Goal: Information Seeking & Learning: Learn about a topic

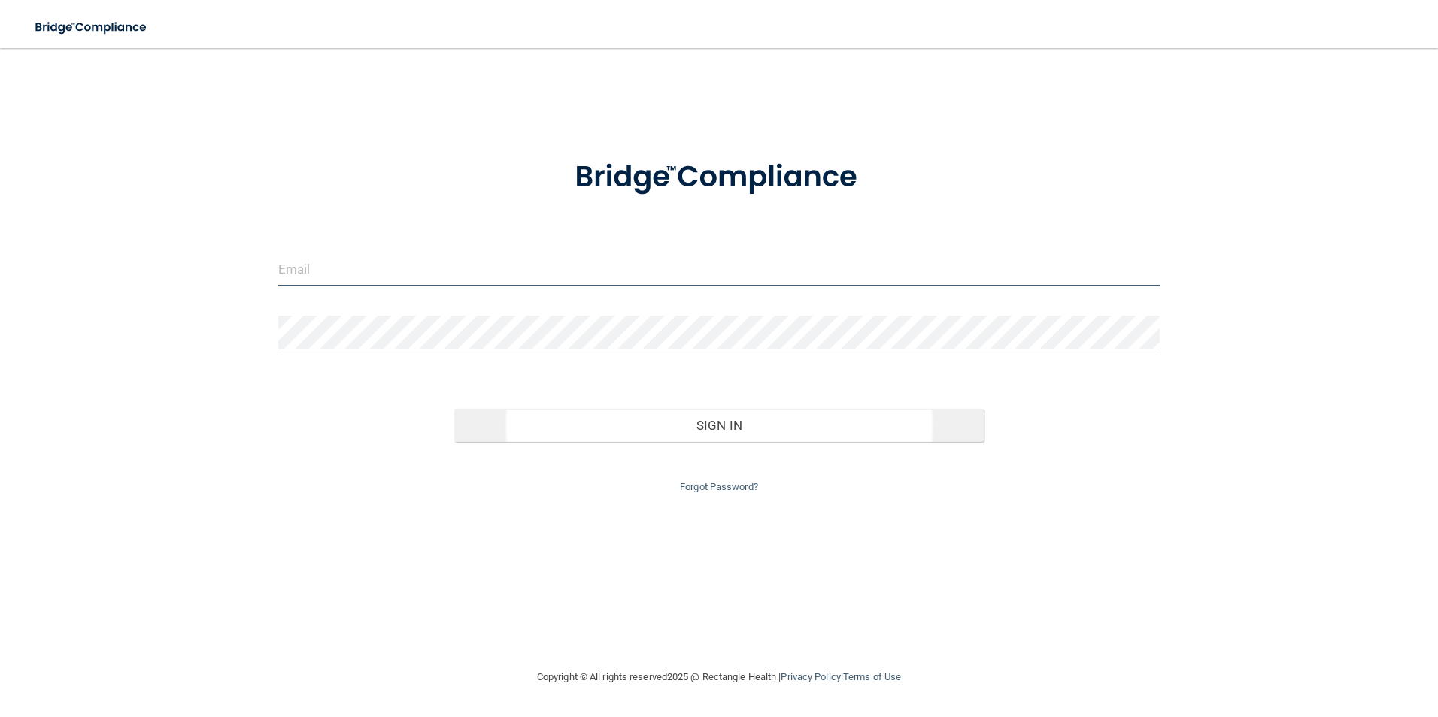
type input "[EMAIL_ADDRESS][DOMAIN_NAME]"
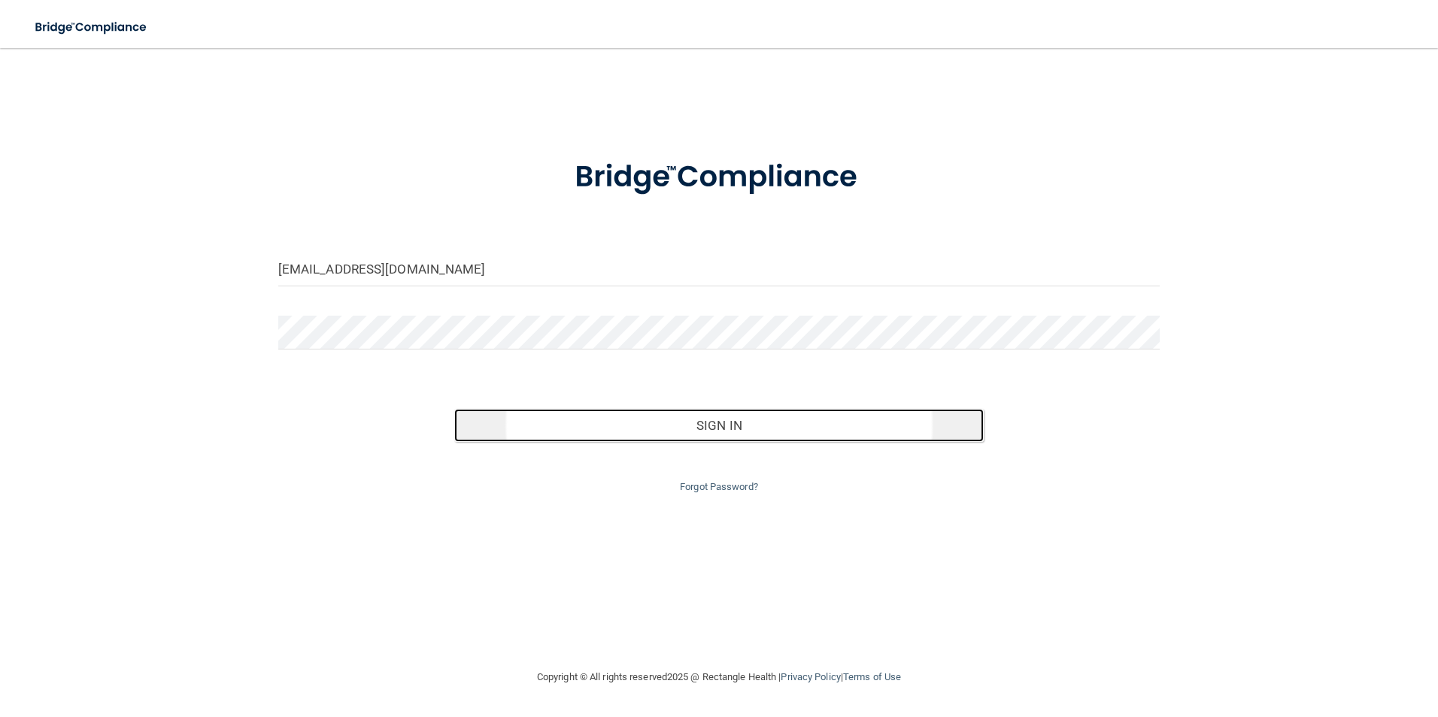
click at [617, 432] on button "Sign In" at bounding box center [718, 425] width 529 height 33
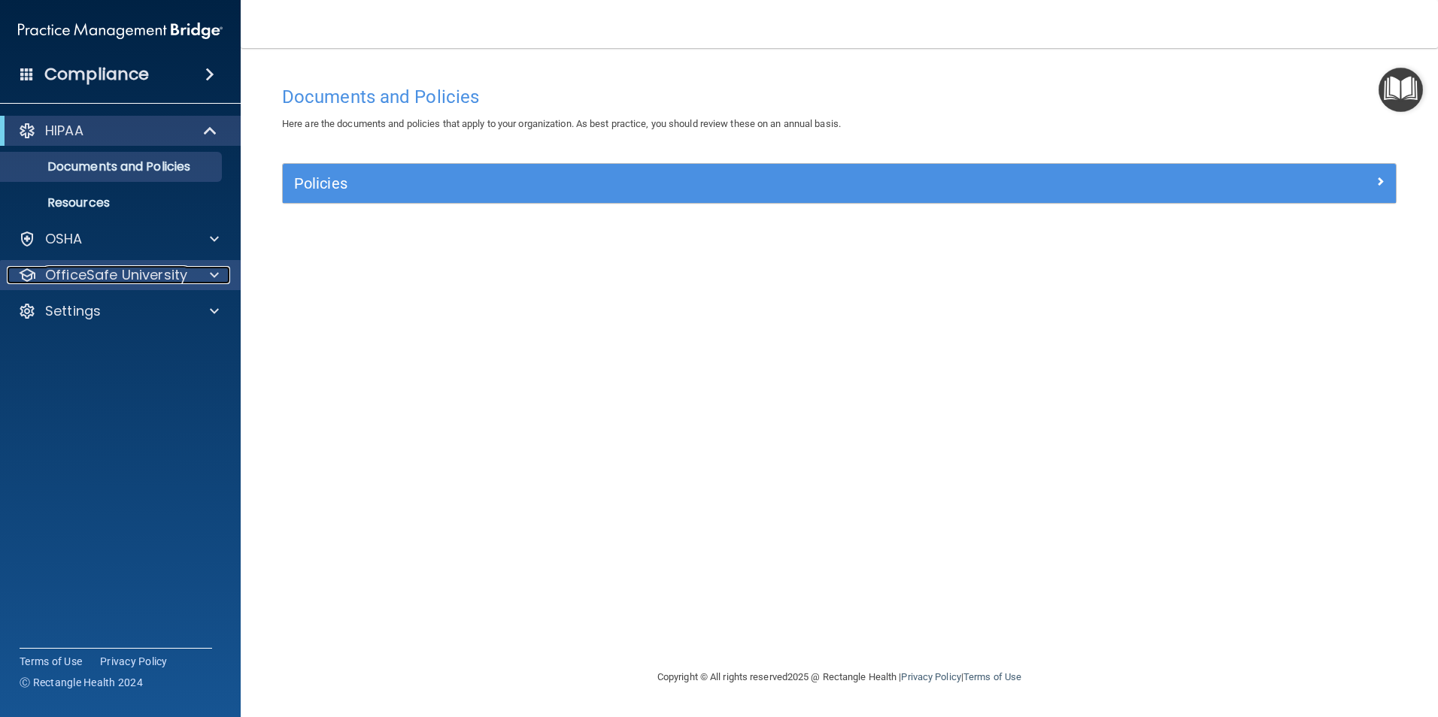
click at [172, 275] on p "OfficeSafe University" at bounding box center [116, 275] width 142 height 18
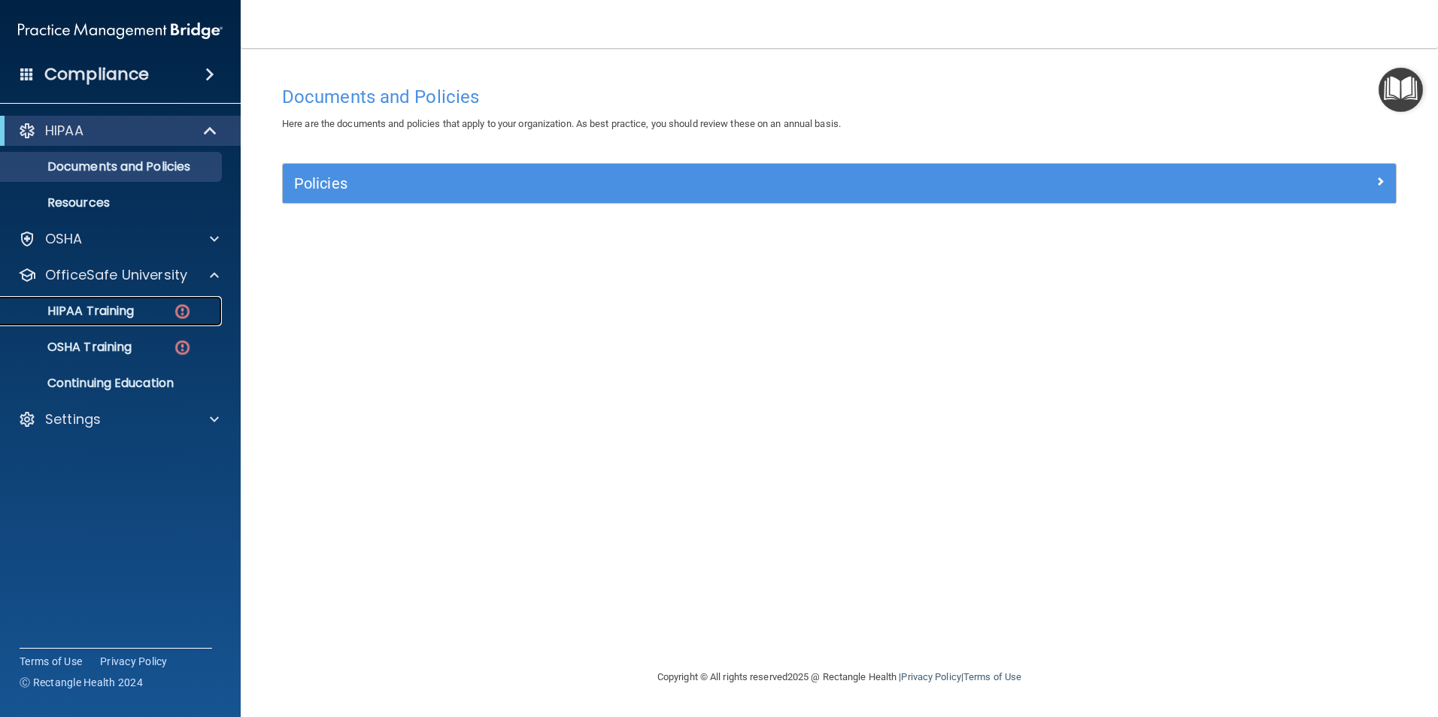
click at [120, 308] on p "HIPAA Training" at bounding box center [72, 311] width 124 height 15
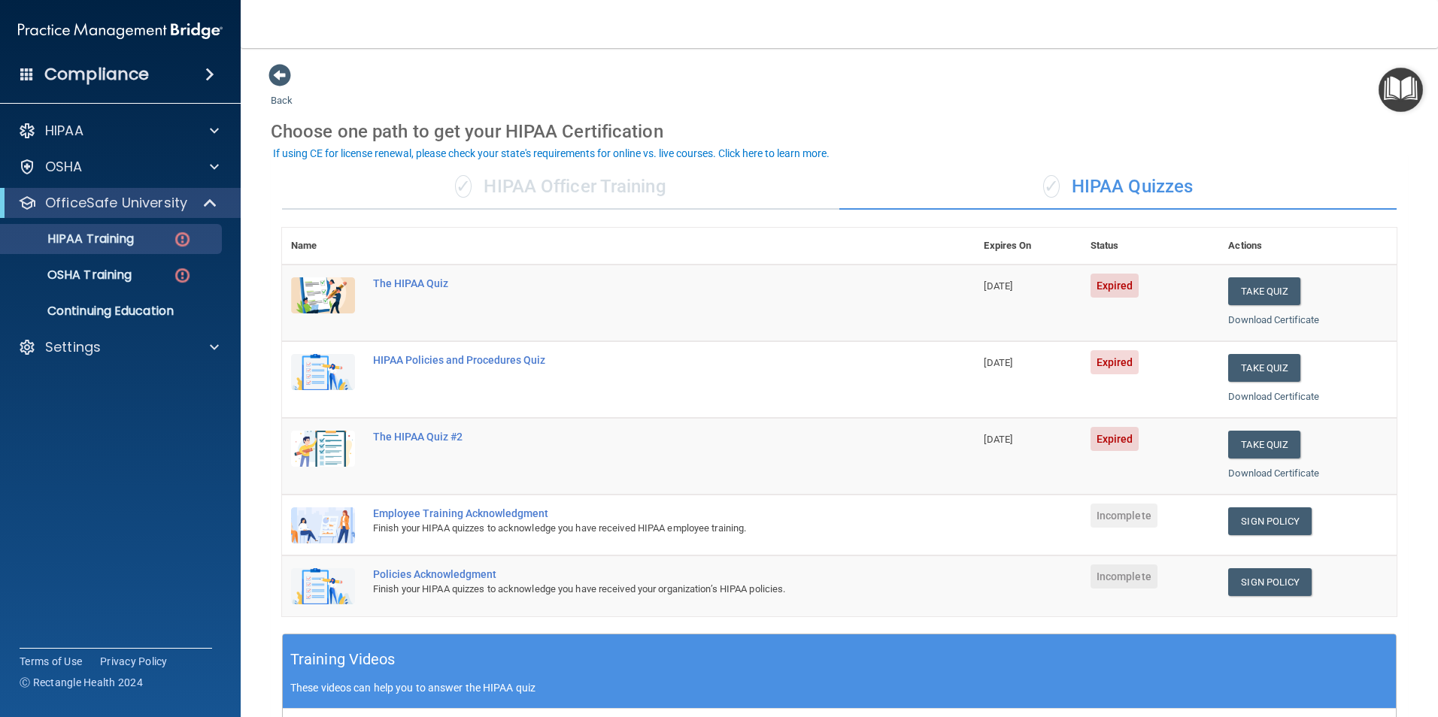
click at [554, 188] on div "✓ HIPAA Officer Training" at bounding box center [560, 187] width 557 height 45
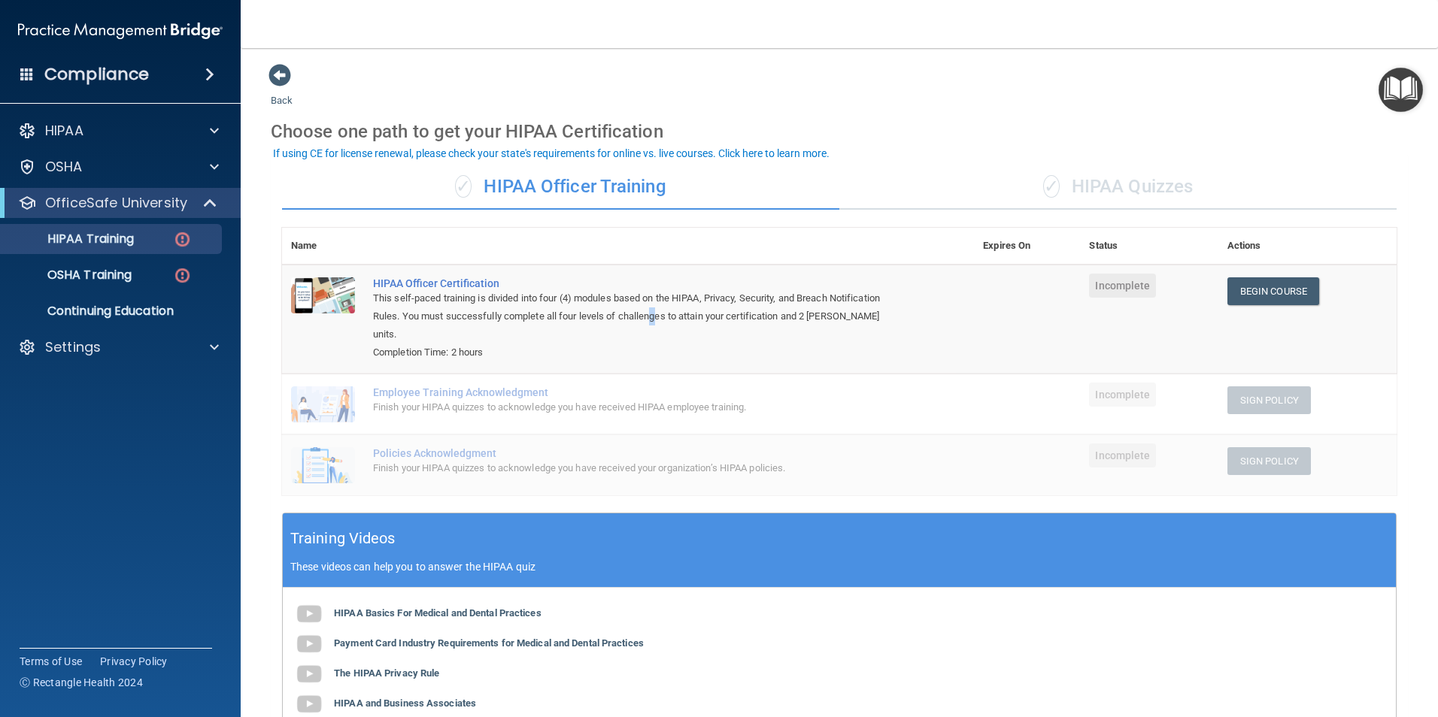
drag, startPoint x: 687, startPoint y: 295, endPoint x: 650, endPoint y: 314, distance: 41.1
click at [650, 314] on div "This self-paced training is divided into four (4) modules based on the HIPAA, P…" at bounding box center [636, 317] width 526 height 54
drag, startPoint x: 650, startPoint y: 314, endPoint x: 632, endPoint y: 326, distance: 21.7
click at [632, 344] on div "Completion Time: 2 hours" at bounding box center [636, 353] width 526 height 18
drag, startPoint x: 632, startPoint y: 314, endPoint x: 560, endPoint y: 323, distance: 72.9
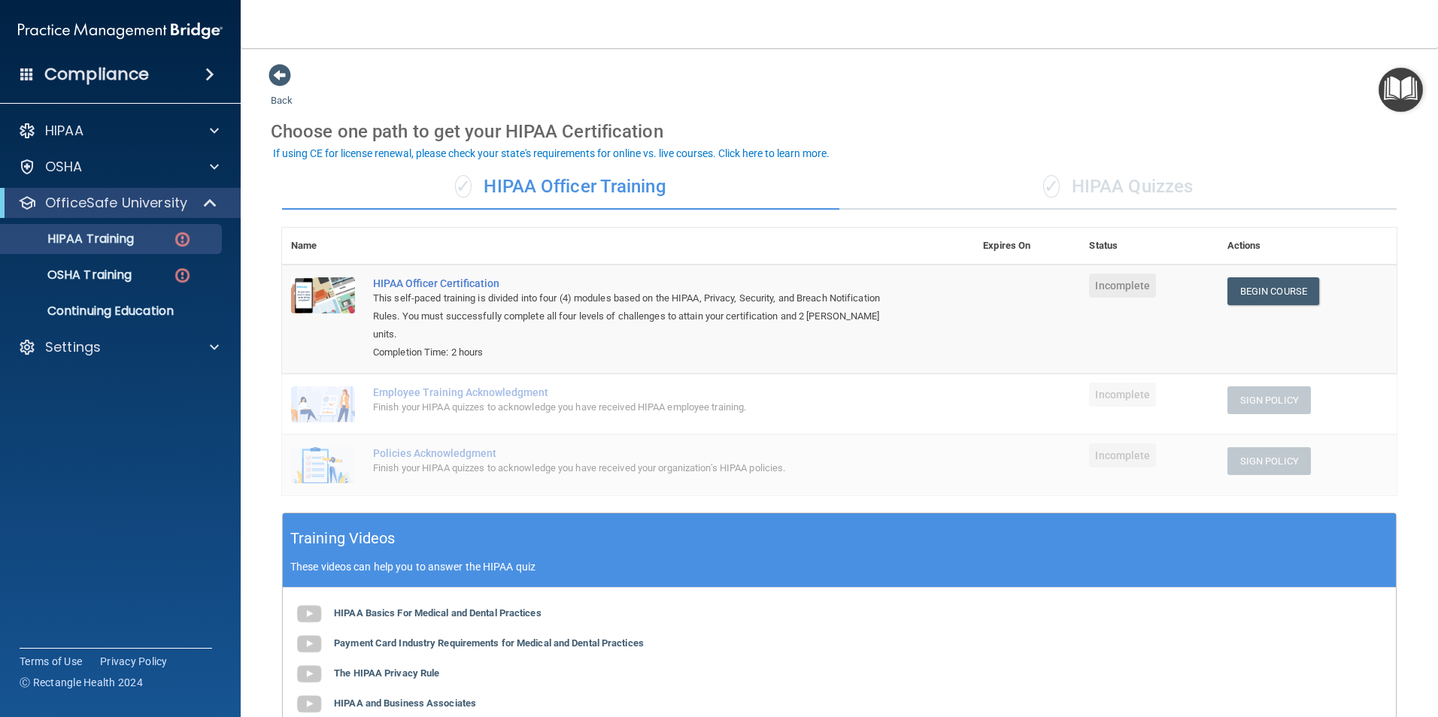
click at [560, 323] on div "This self-paced training is divided into four (4) modules based on the HIPAA, P…" at bounding box center [636, 317] width 526 height 54
click at [1147, 186] on div "✓ HIPAA Quizzes" at bounding box center [1117, 187] width 557 height 45
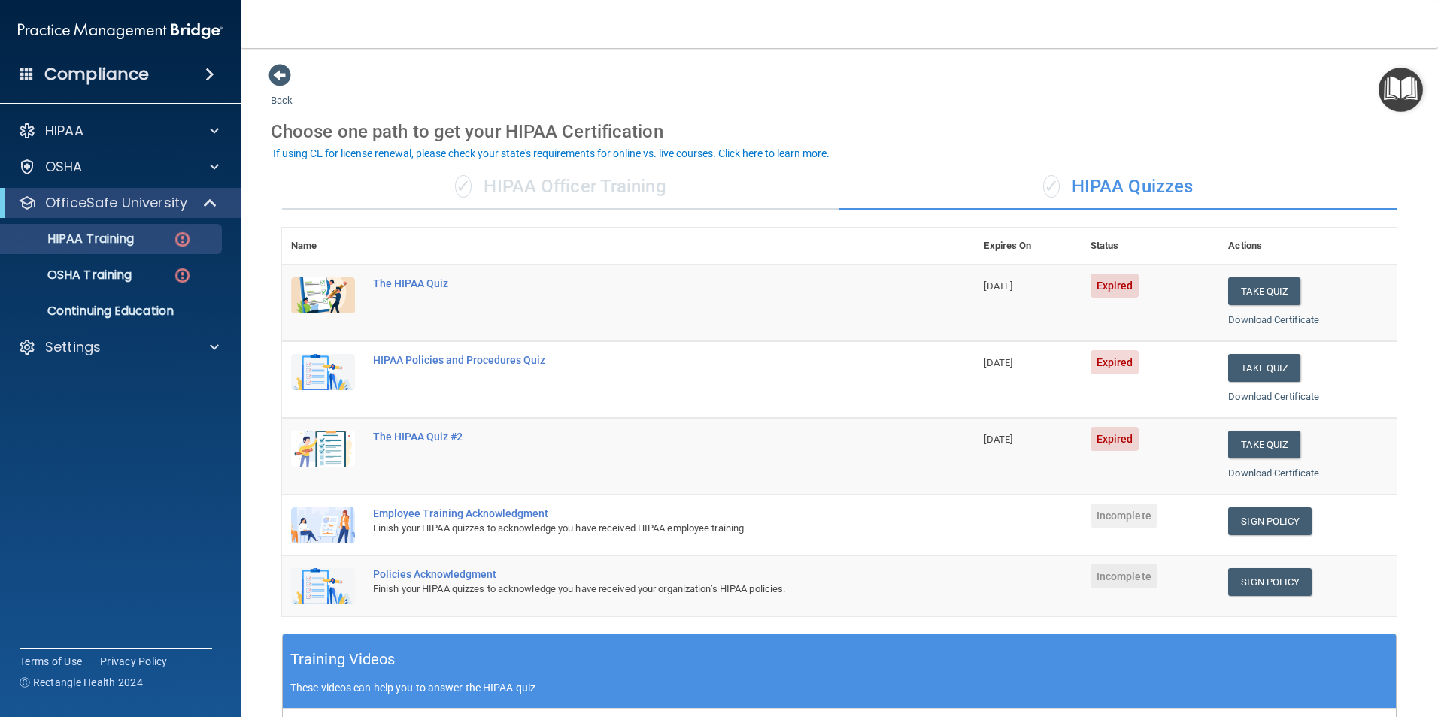
click at [552, 179] on div "✓ HIPAA Officer Training" at bounding box center [560, 187] width 557 height 45
